Goal: Task Accomplishment & Management: Manage account settings

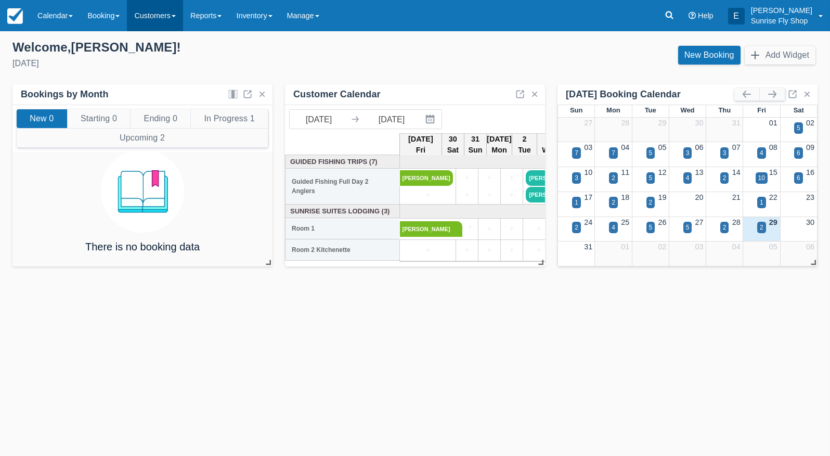
click at [157, 19] on link "Customers" at bounding box center [155, 15] width 56 height 31
click at [158, 60] on link "Directory" at bounding box center [173, 67] width 92 height 22
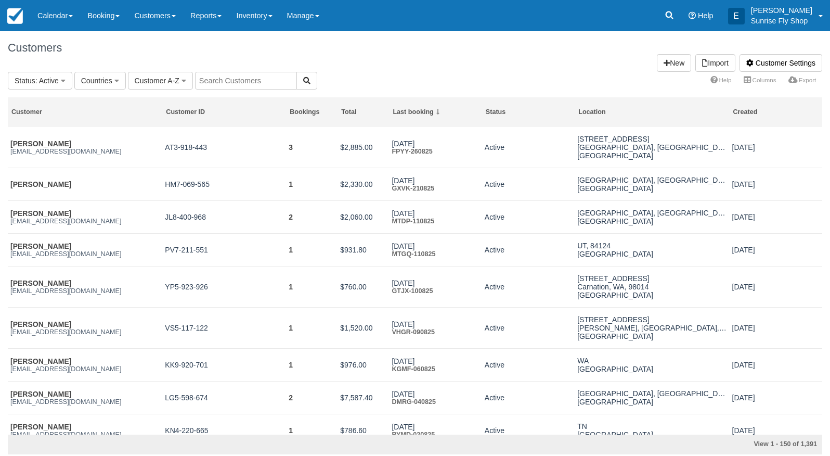
click at [255, 85] on input "text" at bounding box center [246, 81] width 102 height 18
type input "larry"
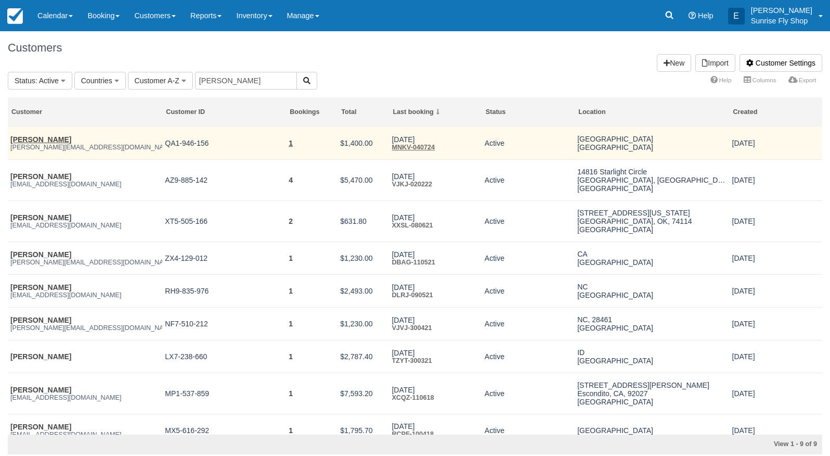
click at [31, 138] on link "Larry Hanson" at bounding box center [40, 139] width 61 height 8
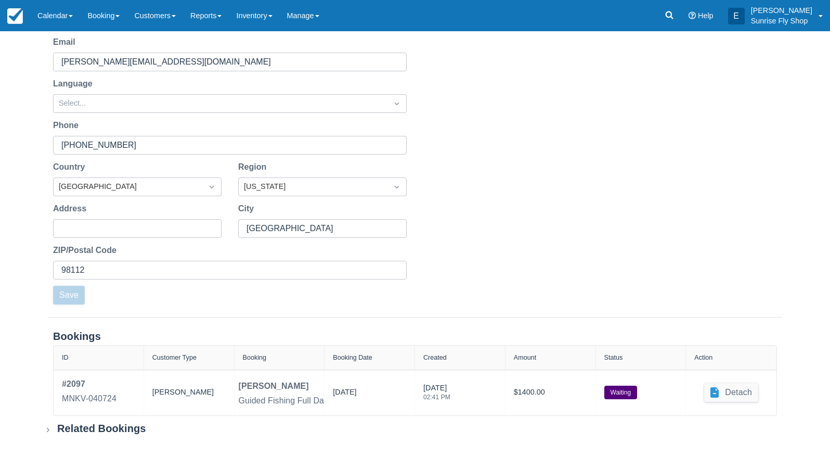
scroll to position [143, 0]
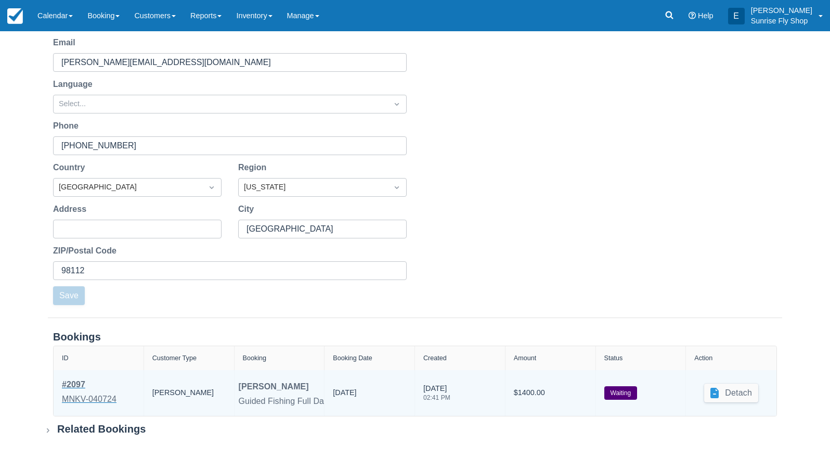
click at [79, 381] on div "# 2097" at bounding box center [89, 384] width 55 height 12
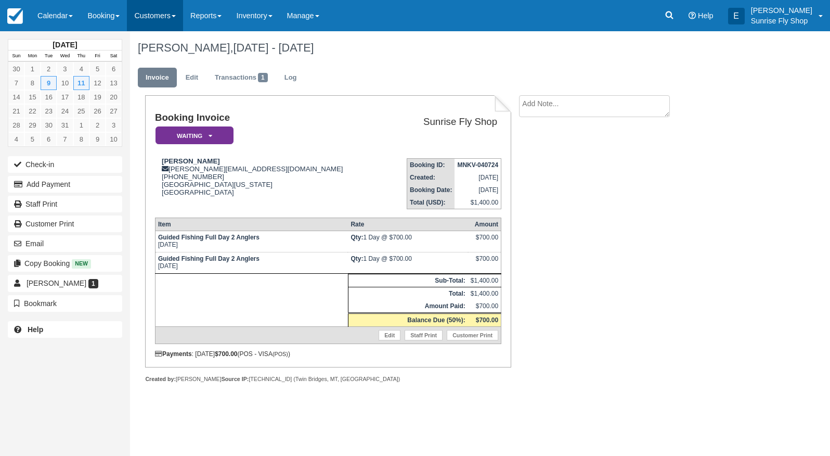
click at [162, 17] on link "Customers" at bounding box center [155, 15] width 56 height 31
click at [163, 63] on link "Directory" at bounding box center [173, 67] width 92 height 22
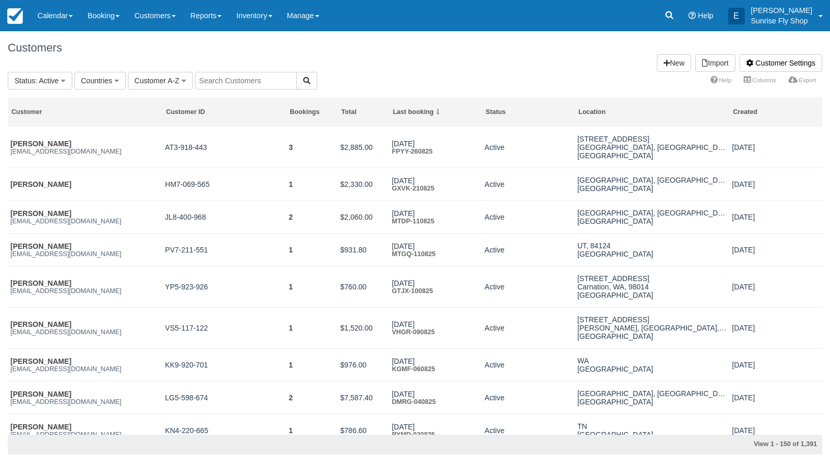
click at [241, 85] on input "text" at bounding box center [246, 81] width 102 height 18
type input "oliver"
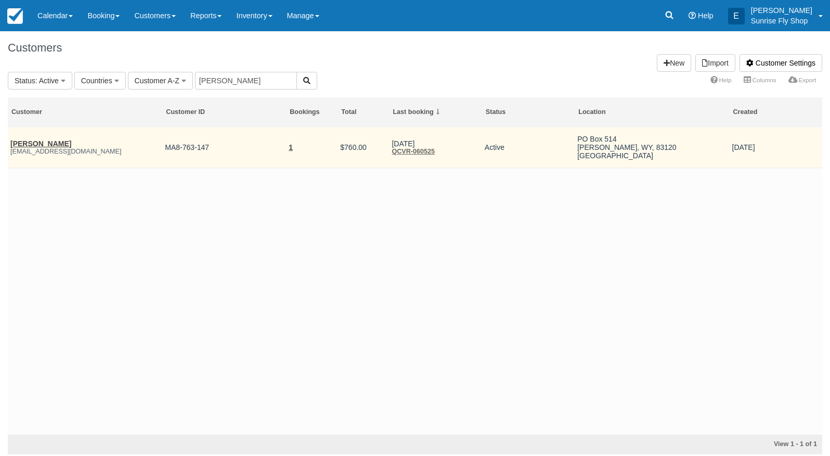
click at [18, 141] on link "[PERSON_NAME]" at bounding box center [40, 143] width 61 height 8
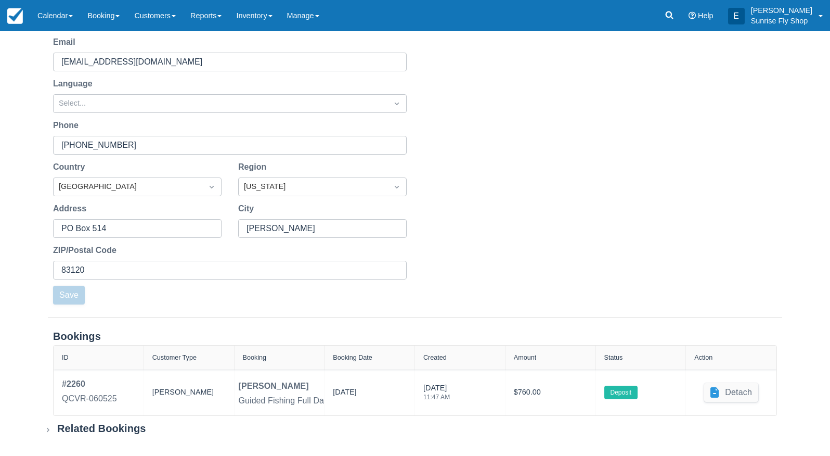
scroll to position [143, 0]
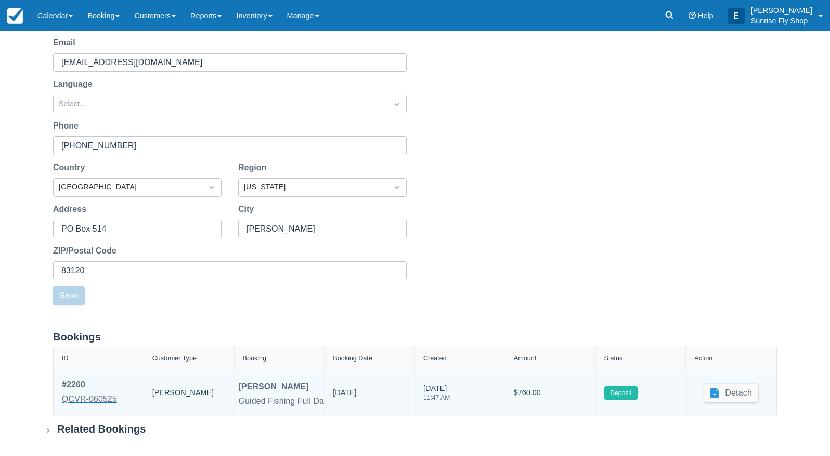
click at [81, 386] on div "# 2260" at bounding box center [89, 384] width 55 height 12
